Goal: Navigation & Orientation: Understand site structure

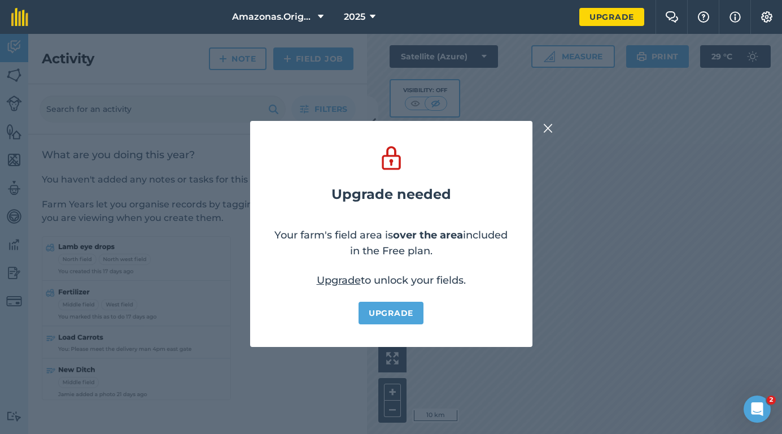
click at [549, 130] on img at bounding box center [548, 128] width 10 height 14
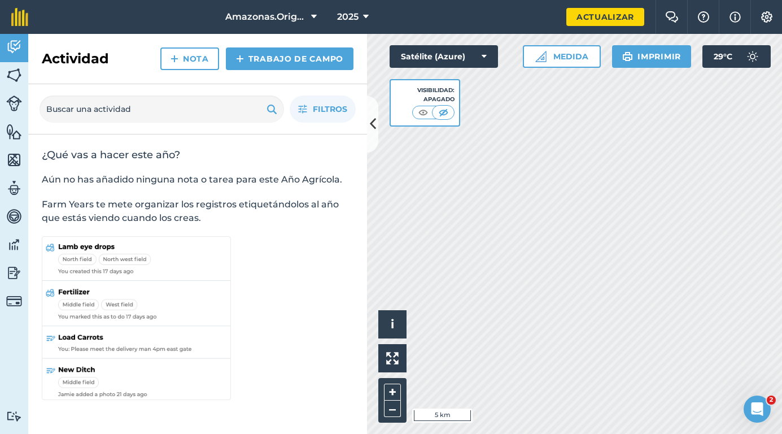
click at [375, 117] on icon at bounding box center [373, 124] width 6 height 20
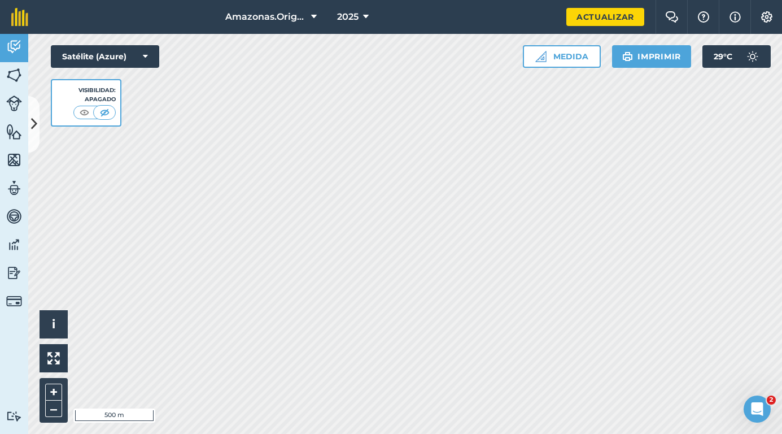
click at [22, 82] on link "Fields" at bounding box center [14, 76] width 28 height 28
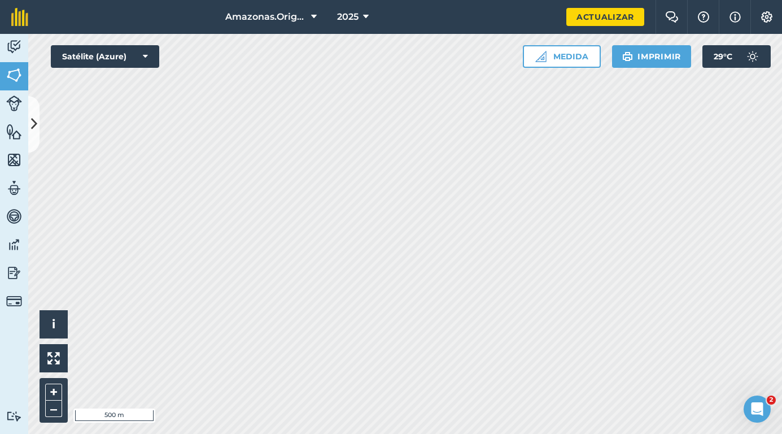
click at [26, 82] on link "Fields" at bounding box center [14, 76] width 28 height 28
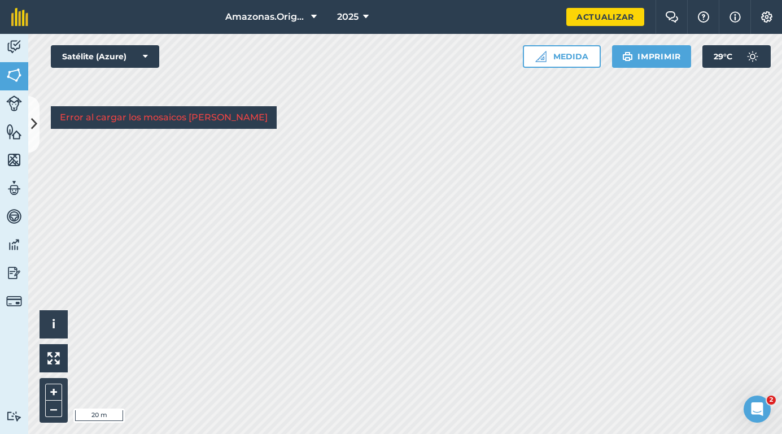
click at [7, 162] on img at bounding box center [14, 159] width 16 height 17
click at [36, 118] on icon at bounding box center [34, 124] width 6 height 20
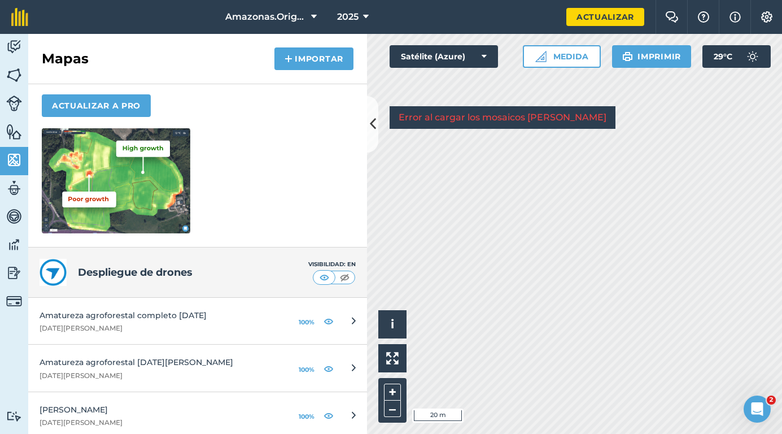
scroll to position [156, 0]
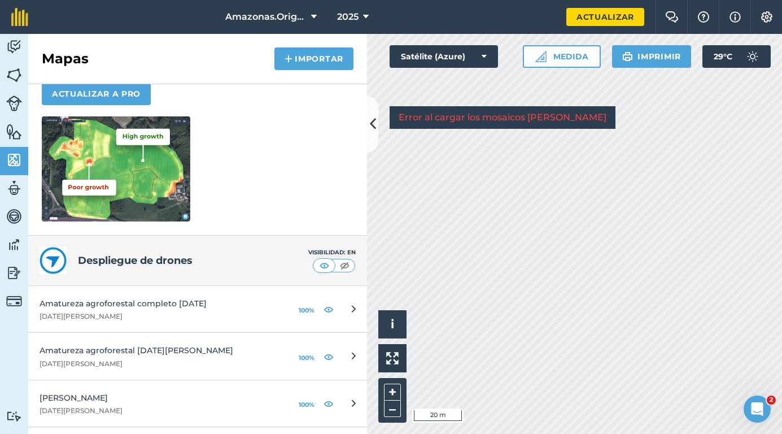
click at [330, 308] on img at bounding box center [329, 309] width 10 height 14
click at [331, 311] on img at bounding box center [329, 309] width 10 height 14
click at [16, 189] on img at bounding box center [14, 188] width 16 height 17
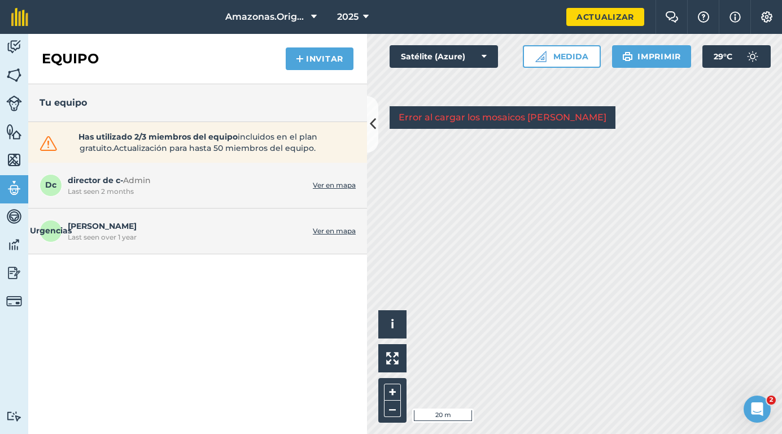
click at [18, 213] on img at bounding box center [14, 216] width 16 height 17
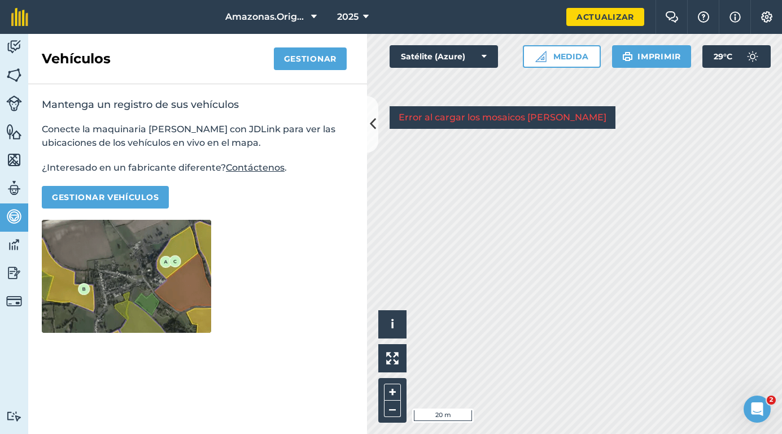
click at [19, 241] on img at bounding box center [14, 244] width 16 height 17
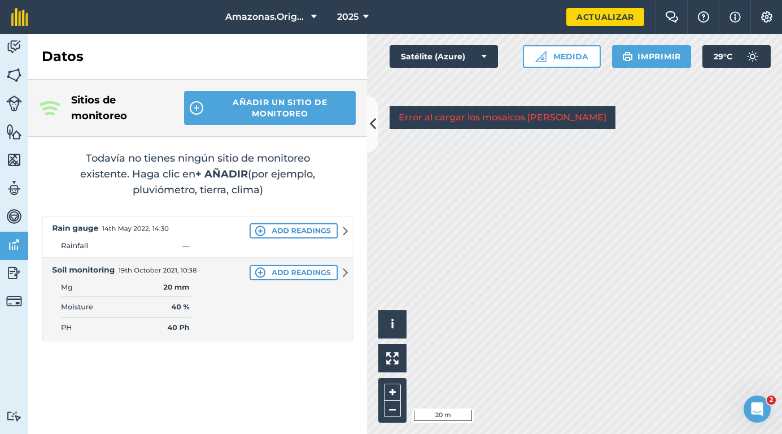
click at [13, 274] on img at bounding box center [14, 272] width 16 height 17
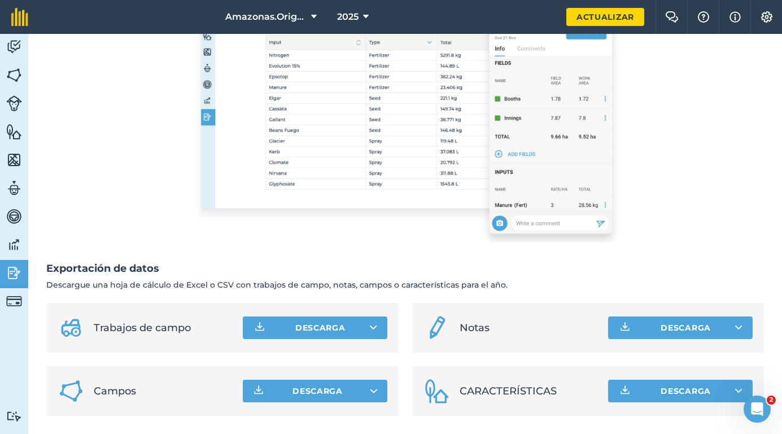
scroll to position [233, 0]
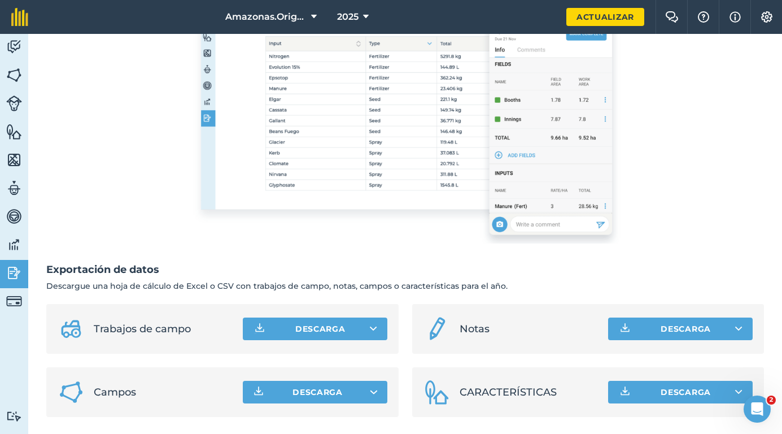
click at [549, 388] on span "CARACTERÍSTICAS" at bounding box center [530, 392] width 140 height 16
click at [16, 43] on img at bounding box center [14, 46] width 16 height 17
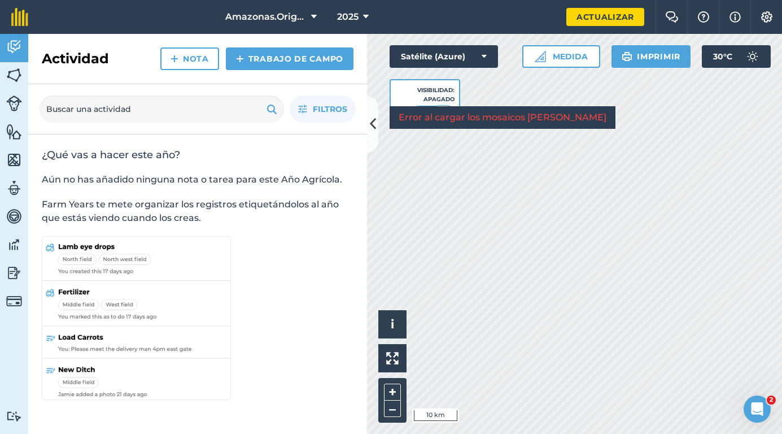
click at [372, 114] on icon at bounding box center [373, 124] width 6 height 20
